Goal: Register for event/course

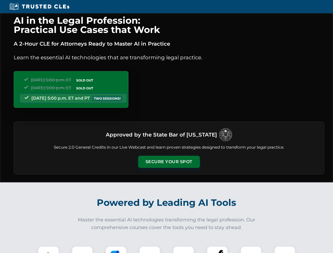
click at [169, 162] on button "Secure Your Spot" at bounding box center [169, 162] width 62 height 12
click at [48, 249] on img at bounding box center [48, 256] width 15 height 15
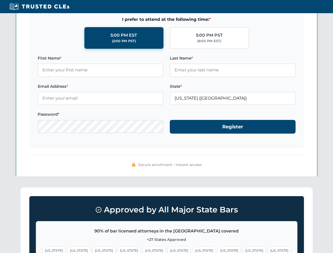
click at [192, 249] on span "[US_STATE]" at bounding box center [203, 250] width 23 height 8
click at [243, 249] on span "[US_STATE]" at bounding box center [254, 250] width 23 height 8
